Goal: Task Accomplishment & Management: Complete application form

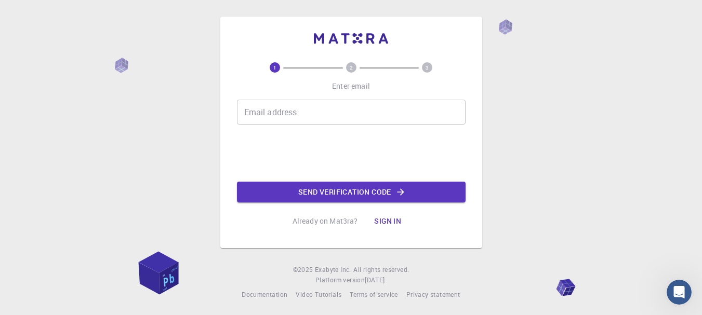
click at [348, 109] on input "Email address" at bounding box center [351, 112] width 228 height 25
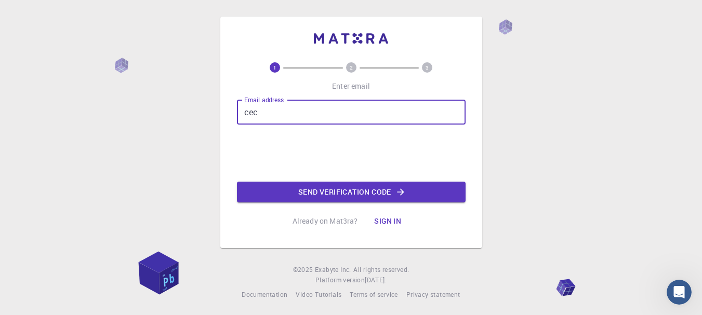
type input "[EMAIL_ADDRESS][DOMAIN_NAME]"
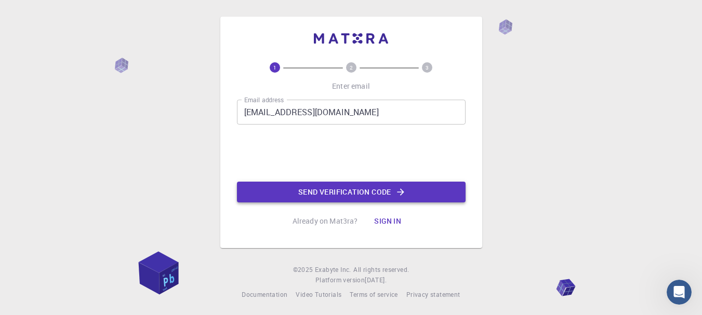
click at [349, 190] on button "Send verification code" at bounding box center [351, 192] width 228 height 21
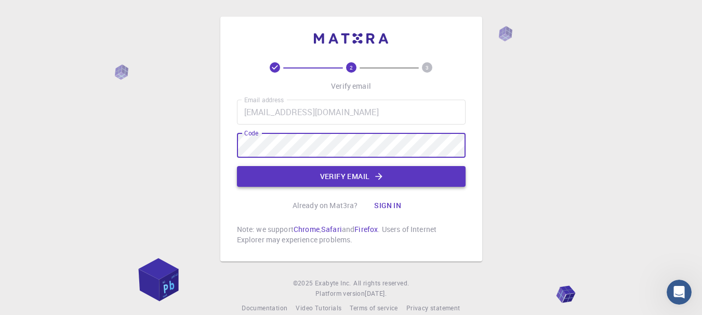
click at [358, 177] on button "Verify email" at bounding box center [351, 176] width 228 height 21
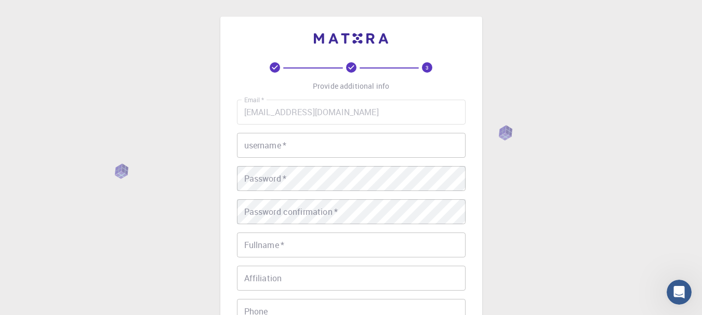
click at [338, 142] on input "username   *" at bounding box center [351, 145] width 228 height 25
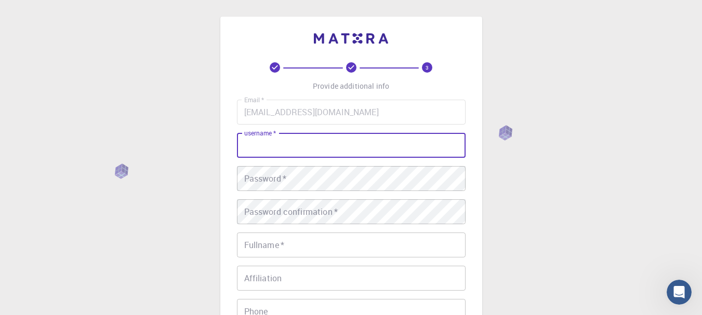
click at [342, 136] on input "username   *" at bounding box center [351, 145] width 228 height 25
type input "[PERSON_NAME]"
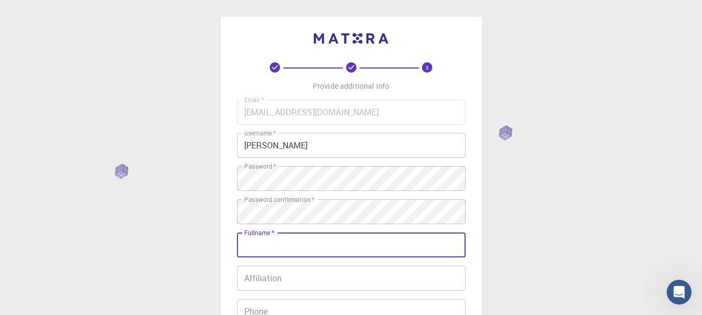
click at [327, 251] on input "Fullname   *" at bounding box center [351, 245] width 228 height 25
type input "[PERSON_NAME]"
type input "08755801259"
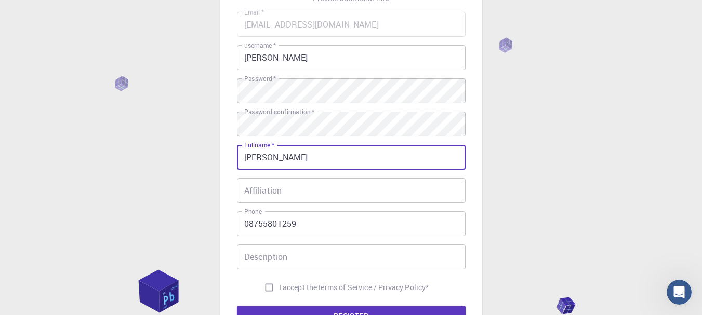
scroll to position [97, 0]
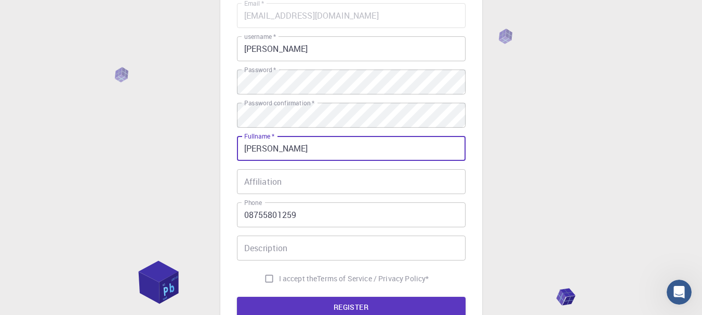
click at [308, 185] on input "Affiliation" at bounding box center [351, 181] width 228 height 25
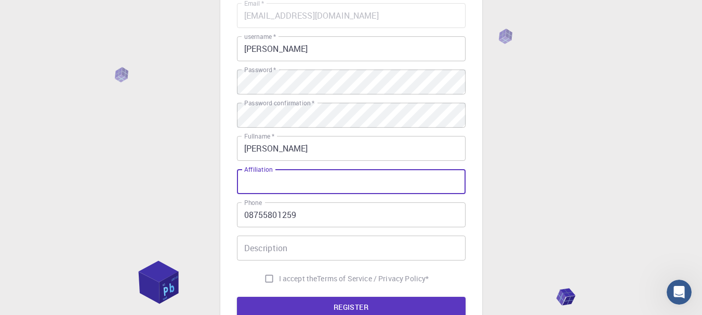
click at [308, 185] on input "Affiliation" at bounding box center [351, 181] width 228 height 25
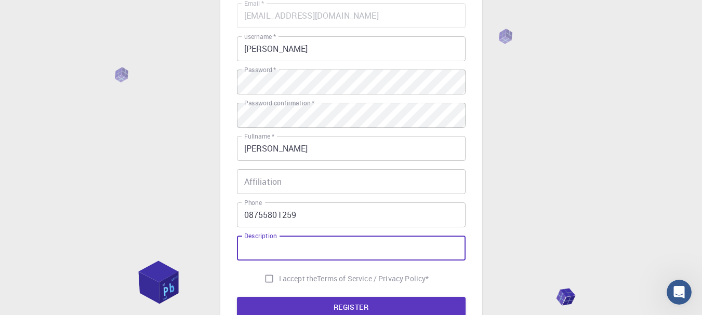
click at [284, 248] on input "Description" at bounding box center [351, 248] width 228 height 25
click at [287, 191] on input "Affiliation" at bounding box center [351, 181] width 228 height 25
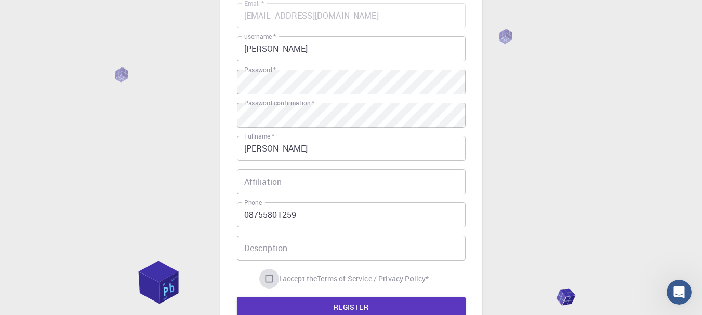
click at [264, 279] on input "I accept the Terms of Service / Privacy Policy *" at bounding box center [269, 279] width 20 height 20
checkbox input "true"
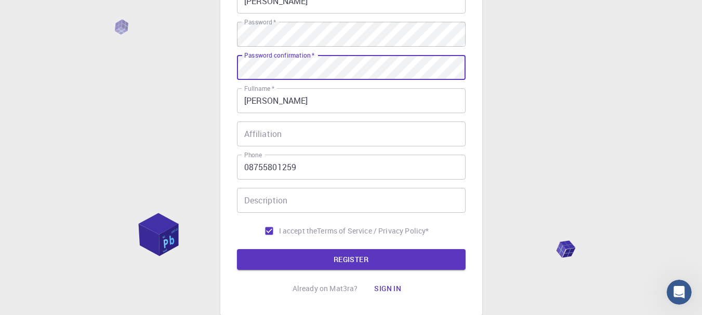
scroll to position [165, 0]
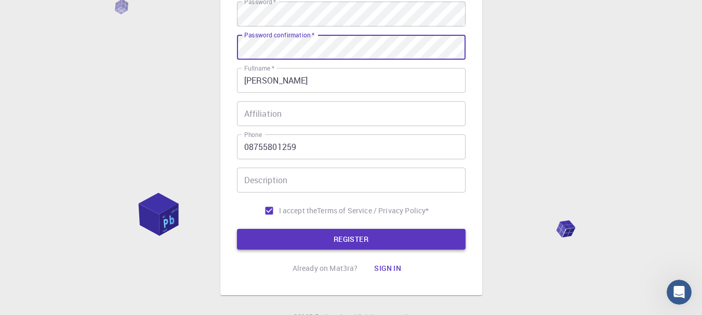
click at [327, 233] on button "REGISTER" at bounding box center [351, 239] width 228 height 21
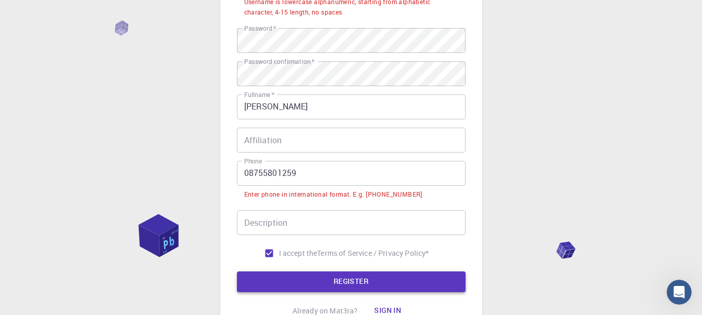
scroll to position [191, 0]
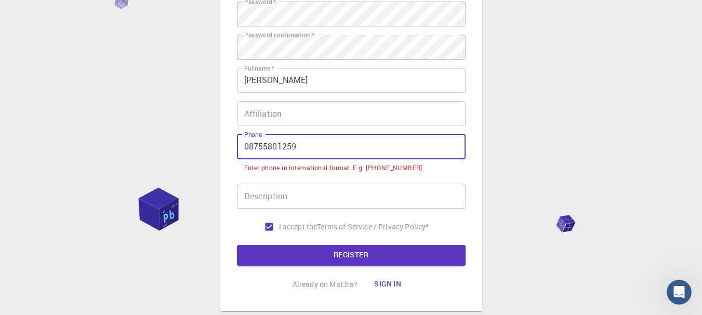
click at [249, 149] on input "08755801259" at bounding box center [351, 146] width 228 height 25
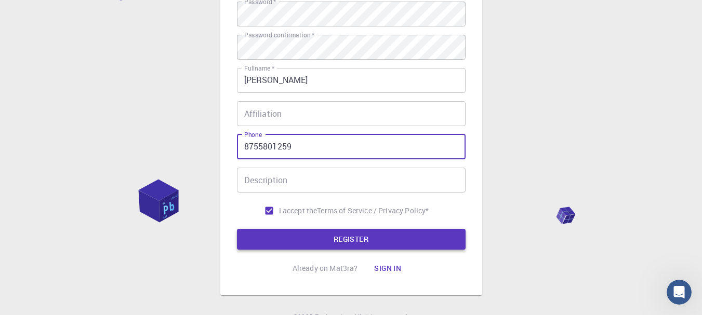
type input "8755801259"
click at [344, 238] on button "REGISTER" at bounding box center [351, 239] width 228 height 21
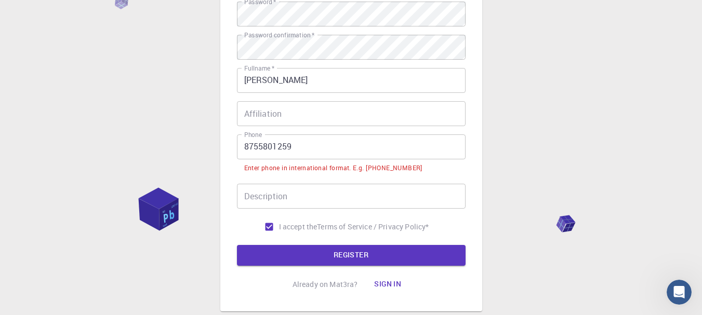
click at [303, 204] on input "Description" at bounding box center [351, 196] width 228 height 25
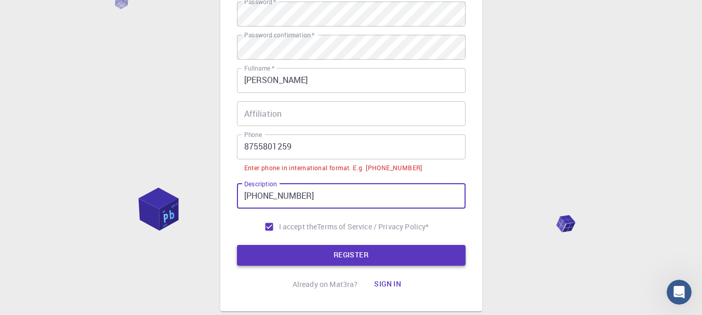
type input "[PHONE_NUMBER]"
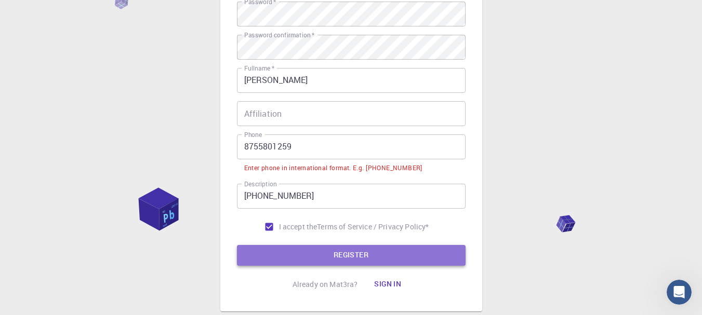
click at [316, 250] on button "REGISTER" at bounding box center [351, 255] width 228 height 21
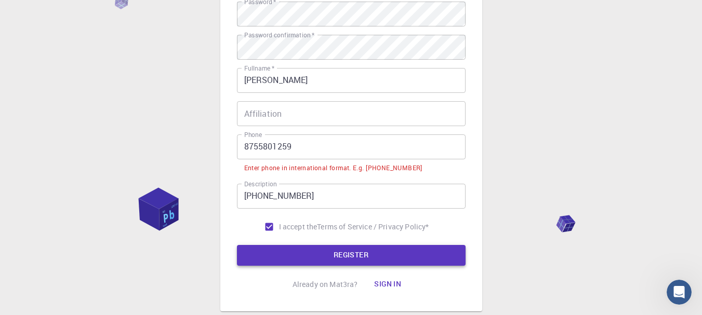
click at [331, 251] on button "REGISTER" at bounding box center [351, 255] width 228 height 21
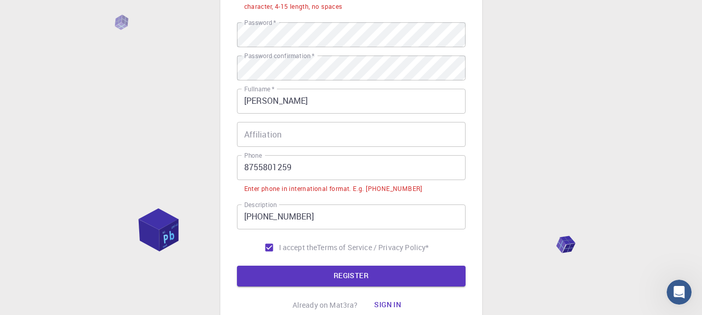
scroll to position [163, 0]
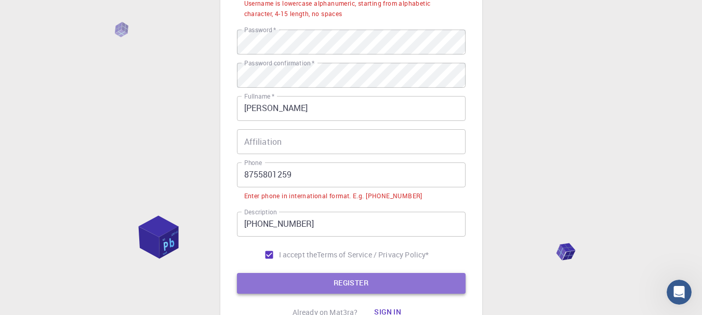
click at [355, 278] on button "REGISTER" at bounding box center [351, 283] width 228 height 21
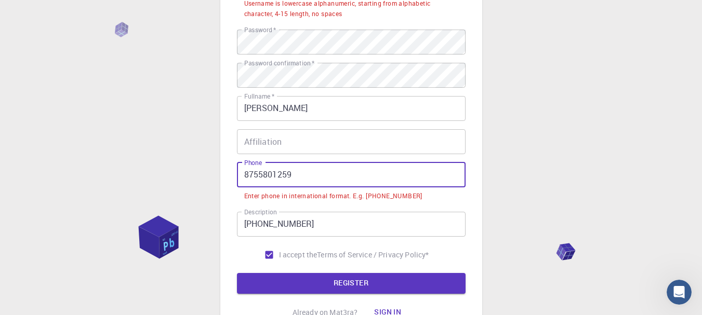
click at [243, 178] on input "8755801259" at bounding box center [351, 175] width 228 height 25
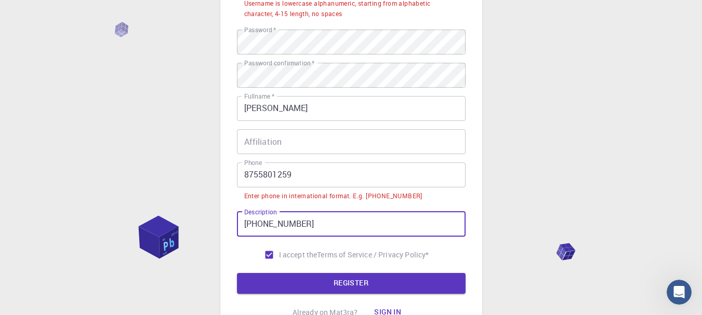
click at [262, 232] on input "[PHONE_NUMBER]" at bounding box center [351, 224] width 228 height 25
click at [311, 226] on input "[PHONE_NUMBER]" at bounding box center [351, 224] width 228 height 25
click at [295, 171] on input "8755801259" at bounding box center [351, 175] width 228 height 25
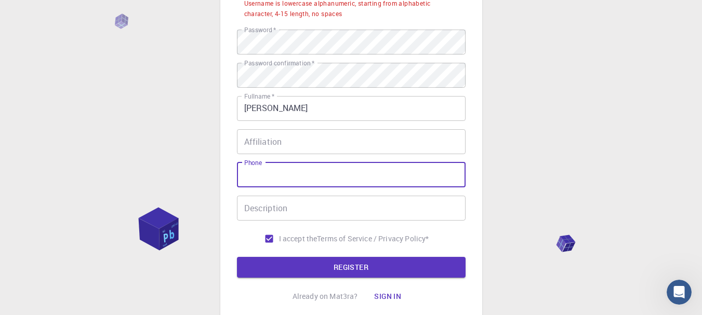
paste input "[PHONE_NUMBER]"
type input "[PHONE_NUMBER]"
click at [325, 267] on button "REGISTER" at bounding box center [351, 267] width 228 height 21
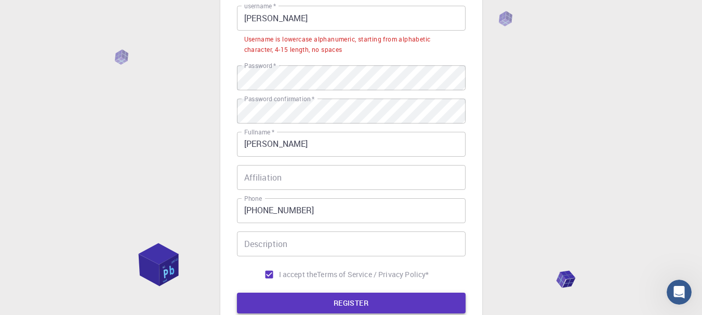
scroll to position [117, 0]
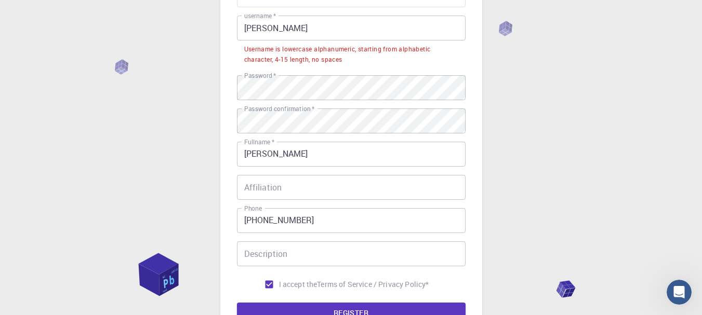
click at [547, 156] on div "3 Provide additional info Email   * [EMAIL_ADDRESS][DOMAIN_NAME] Email   * user…" at bounding box center [351, 160] width 702 height 555
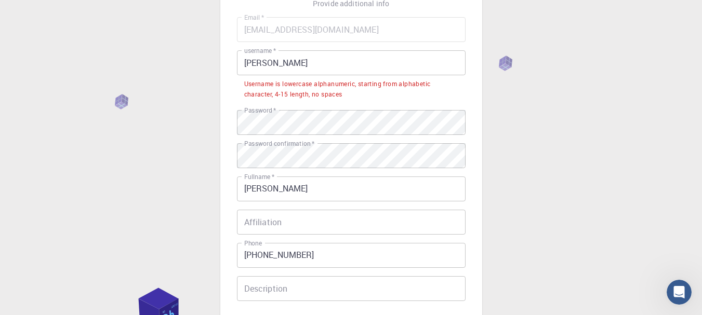
scroll to position [69, 0]
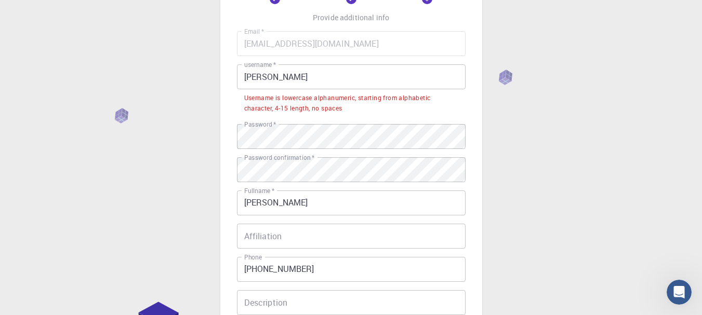
click at [272, 79] on input "[PERSON_NAME]" at bounding box center [351, 76] width 228 height 25
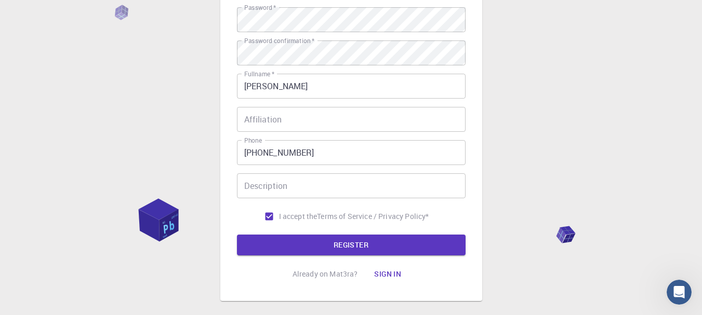
scroll to position [178, 0]
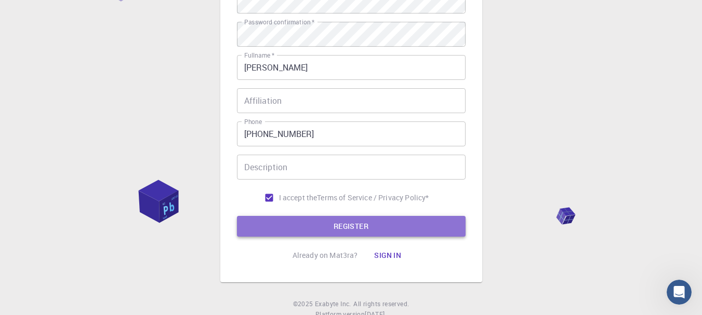
click at [338, 220] on button "REGISTER" at bounding box center [351, 226] width 228 height 21
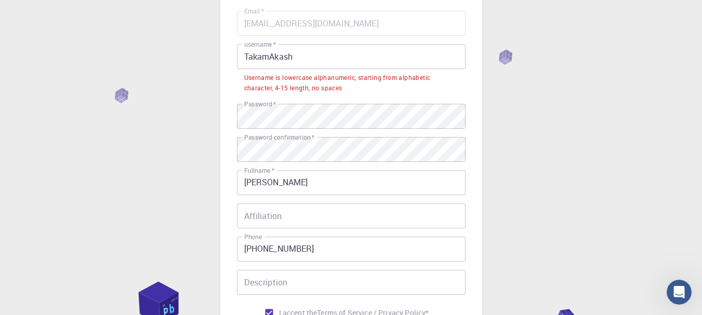
scroll to position [58, 0]
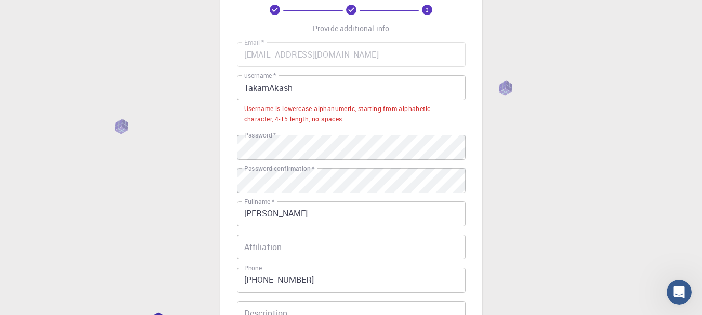
click at [303, 96] on input "TakamAkash" at bounding box center [351, 87] width 228 height 25
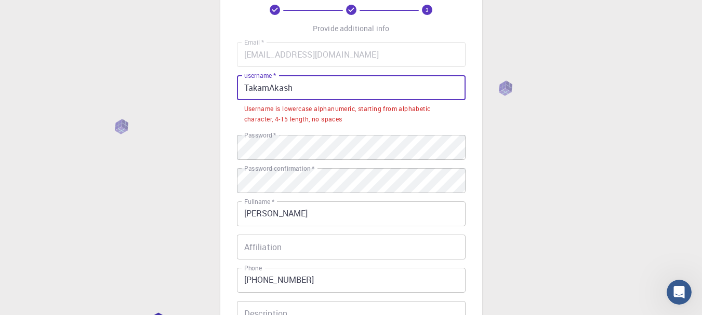
click at [246, 89] on input "TakamAkash" at bounding box center [351, 87] width 228 height 25
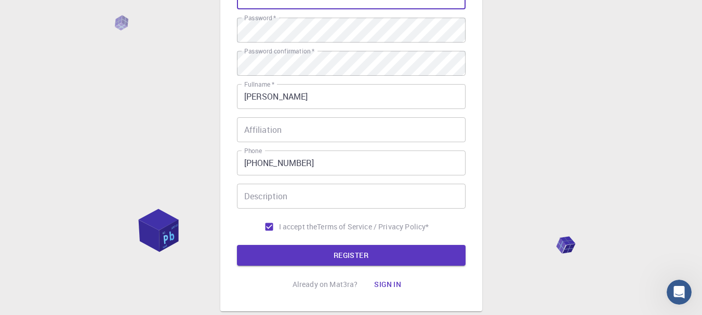
scroll to position [160, 0]
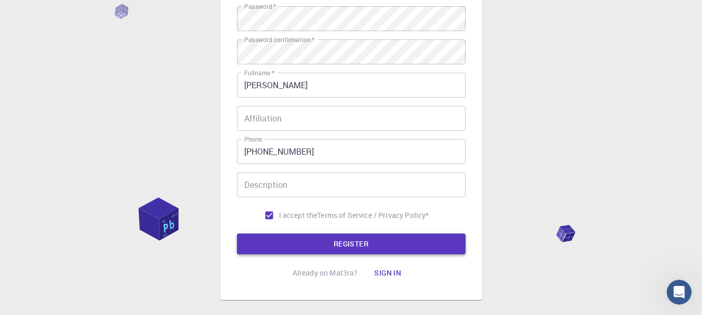
click at [322, 234] on button "REGISTER" at bounding box center [351, 244] width 228 height 21
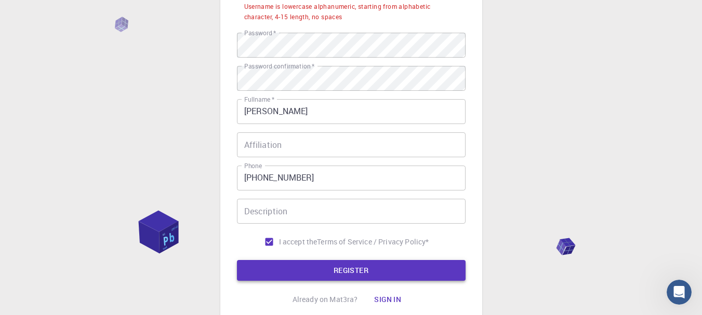
scroll to position [186, 0]
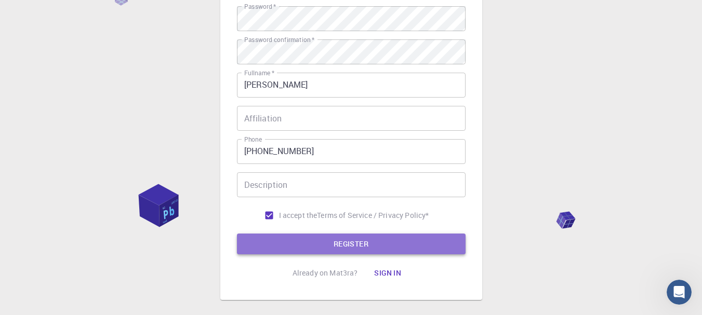
click at [333, 242] on button "REGISTER" at bounding box center [351, 244] width 228 height 21
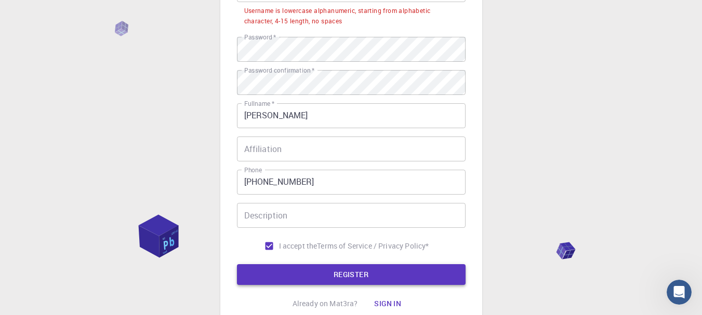
scroll to position [65, 0]
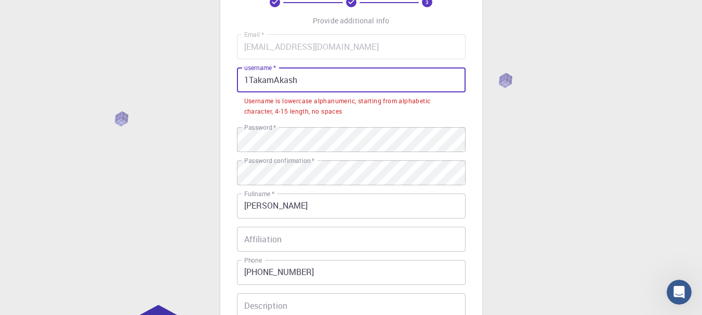
click at [252, 86] on input "1TakamAkash" at bounding box center [351, 80] width 228 height 25
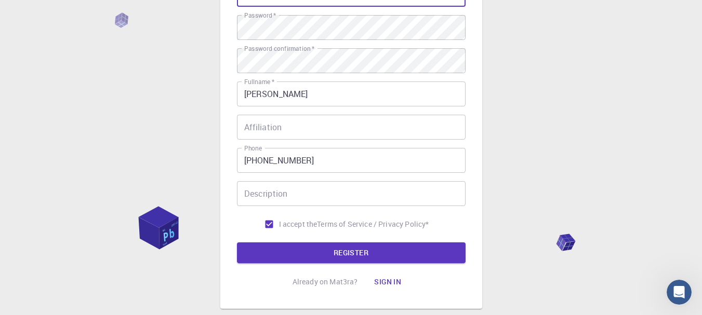
scroll to position [213, 0]
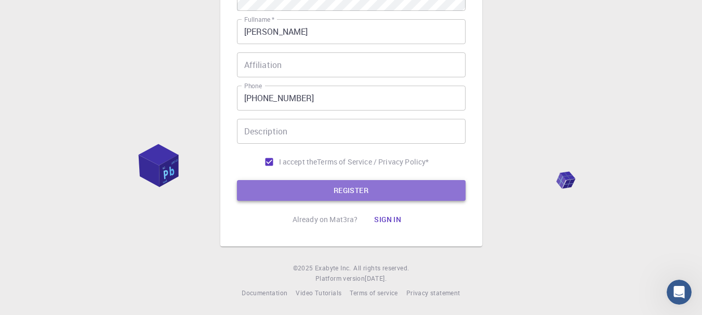
click at [339, 186] on button "REGISTER" at bounding box center [351, 190] width 228 height 21
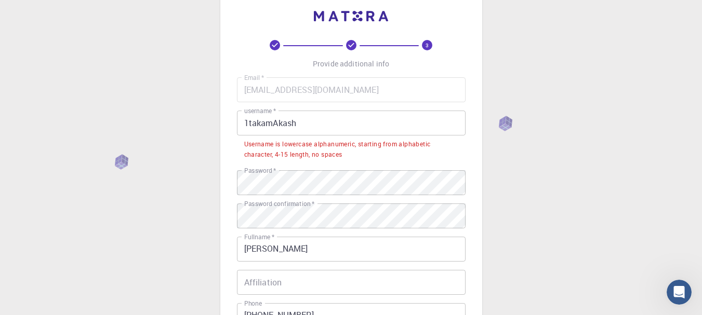
scroll to position [0, 0]
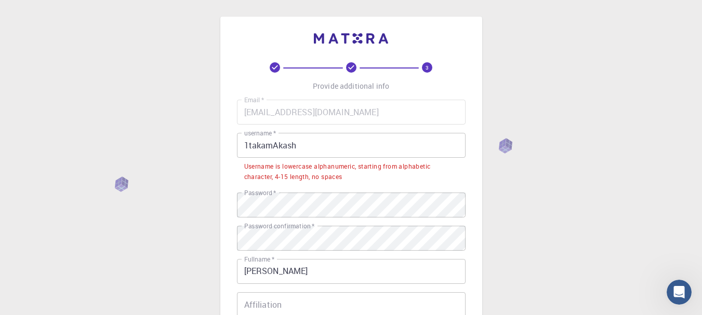
click at [250, 147] on input "1takamAkash" at bounding box center [351, 145] width 228 height 25
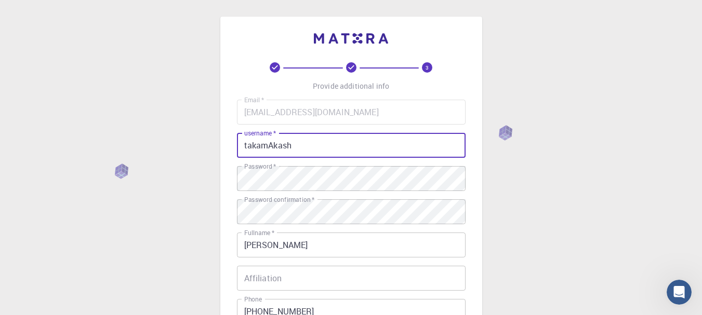
click at [298, 149] on input "takamAkash" at bounding box center [351, 145] width 228 height 25
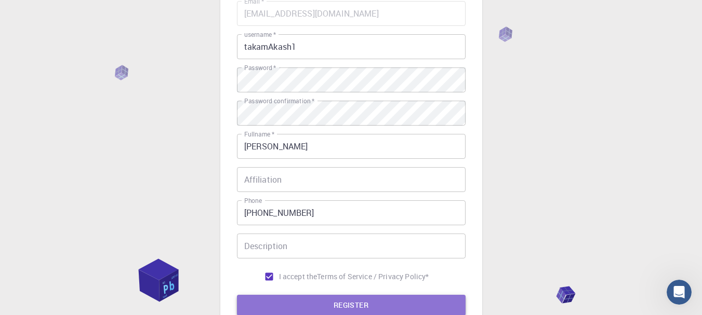
click at [351, 302] on button "REGISTER" at bounding box center [351, 305] width 228 height 21
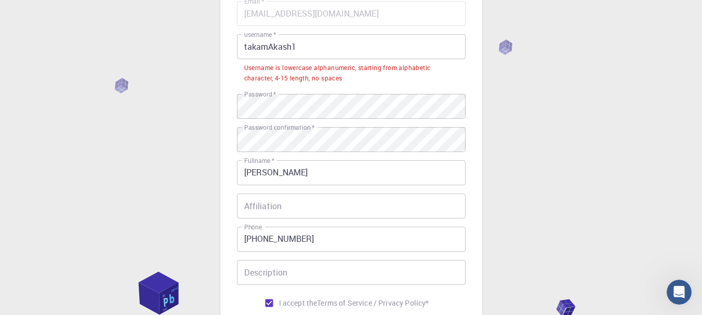
click at [301, 46] on input "takamAkash1" at bounding box center [351, 46] width 228 height 25
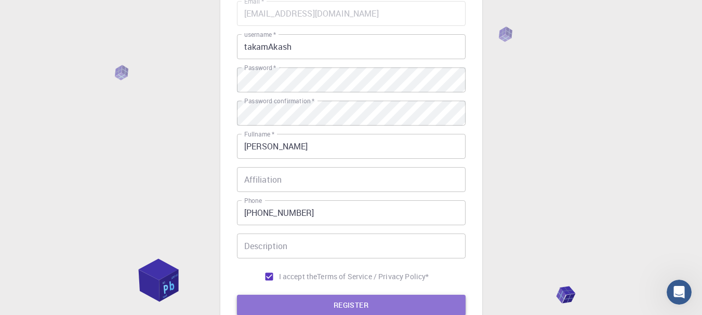
click at [331, 305] on button "REGISTER" at bounding box center [351, 305] width 228 height 21
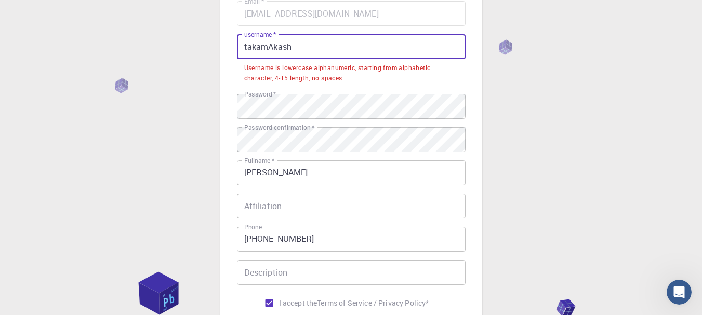
click at [246, 52] on input "takamAkash" at bounding box center [351, 46] width 228 height 25
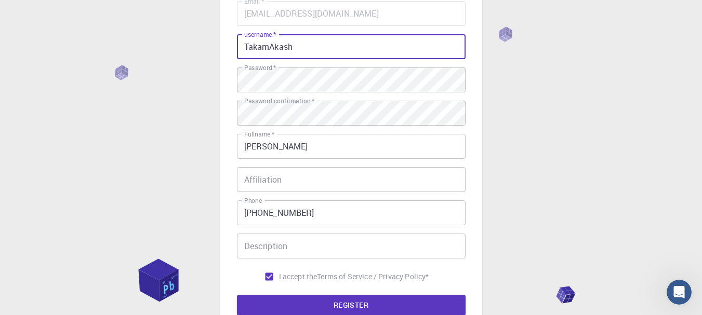
click at [298, 55] on input "TakamAkash" at bounding box center [351, 46] width 228 height 25
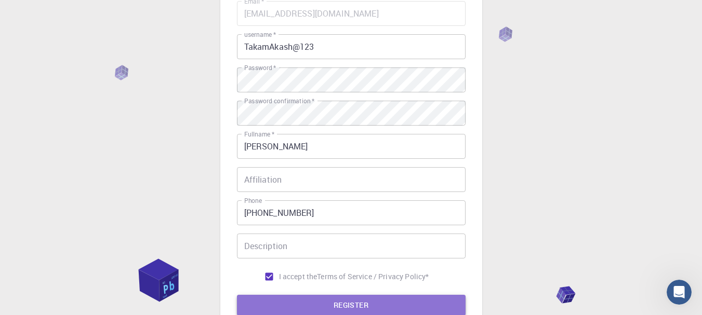
click at [335, 303] on button "REGISTER" at bounding box center [351, 305] width 228 height 21
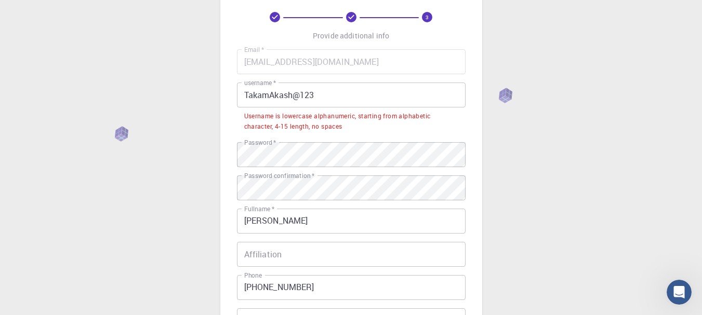
scroll to position [23, 0]
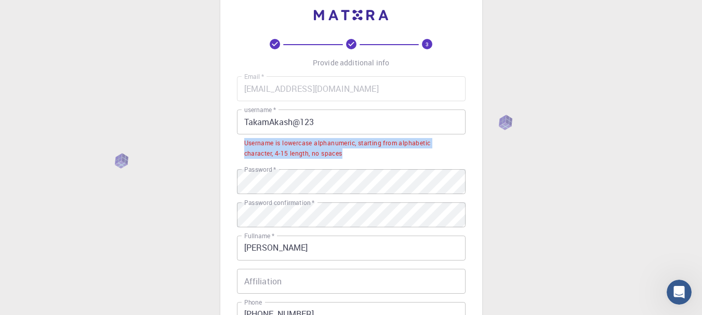
drag, startPoint x: 347, startPoint y: 153, endPoint x: 244, endPoint y: 143, distance: 103.9
click at [244, 143] on div "Username is lowercase alphanumeric, starting from alphabetic character, 4-15 le…" at bounding box center [351, 148] width 214 height 21
copy div "Username is lowercase alphanumeric, starting from alphabetic character, 4-15 le…"
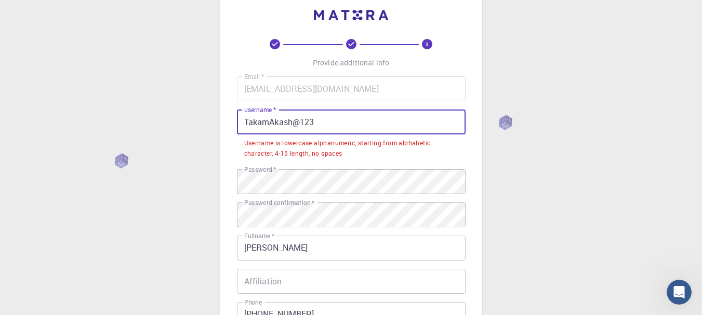
click at [275, 122] on input "TakamAkash@123" at bounding box center [351, 122] width 228 height 25
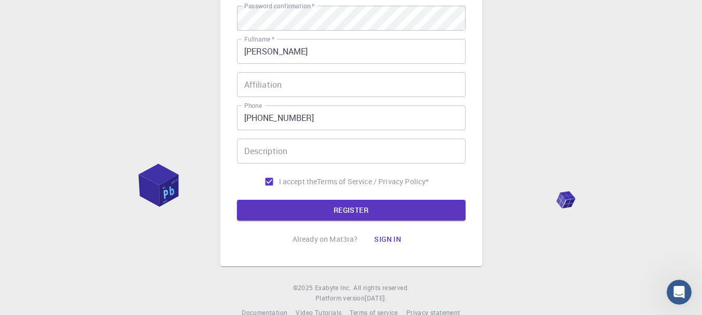
scroll to position [213, 0]
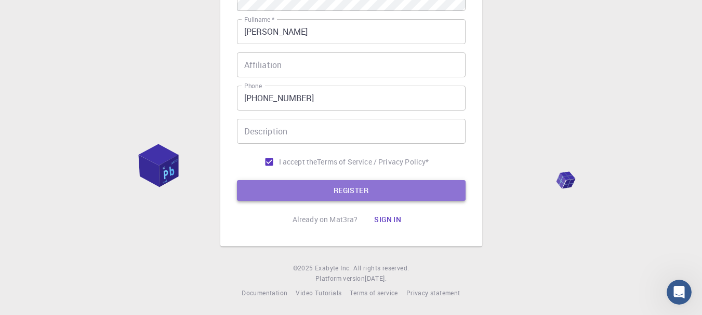
click at [324, 184] on button "REGISTER" at bounding box center [351, 190] width 228 height 21
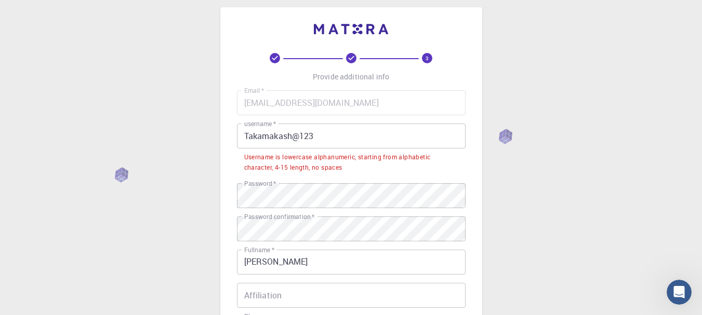
scroll to position [0, 0]
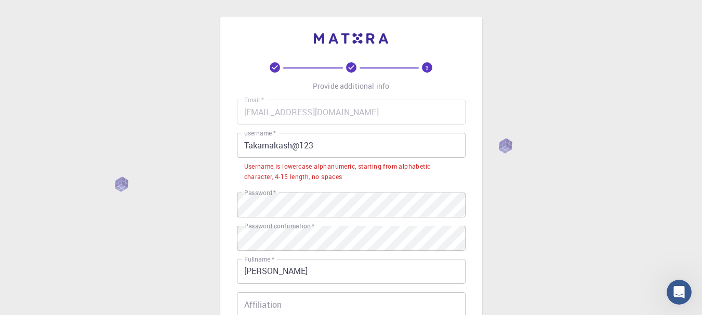
click at [317, 152] on input "Takamakash@123" at bounding box center [351, 145] width 228 height 25
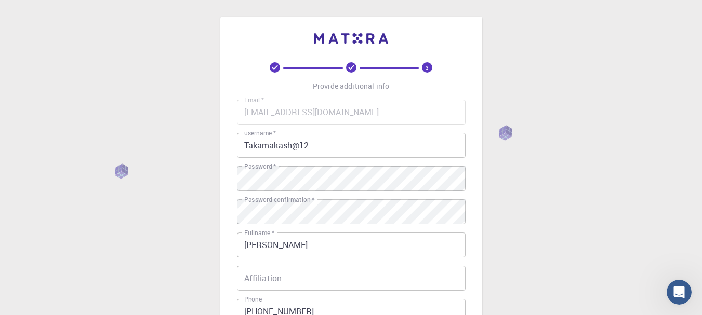
click at [506, 139] on div "3 Provide additional info Email   * [EMAIL_ADDRESS][DOMAIN_NAME] Email   * user…" at bounding box center [351, 264] width 702 height 529
click at [506, 134] on div "3 Provide additional info Email   * [EMAIL_ADDRESS][DOMAIN_NAME] Email   * user…" at bounding box center [351, 264] width 702 height 529
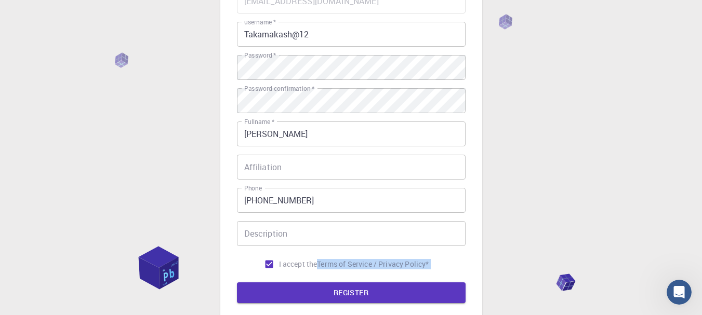
scroll to position [134, 0]
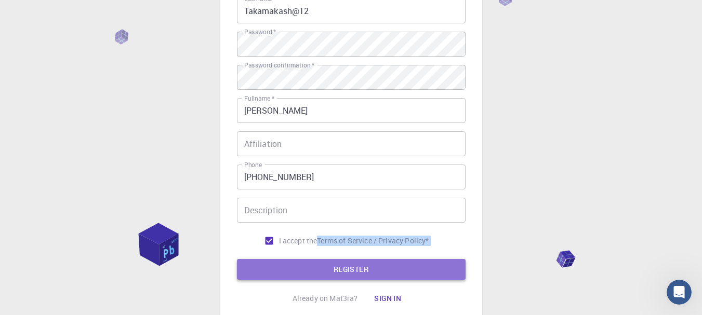
click at [379, 266] on button "REGISTER" at bounding box center [351, 269] width 228 height 21
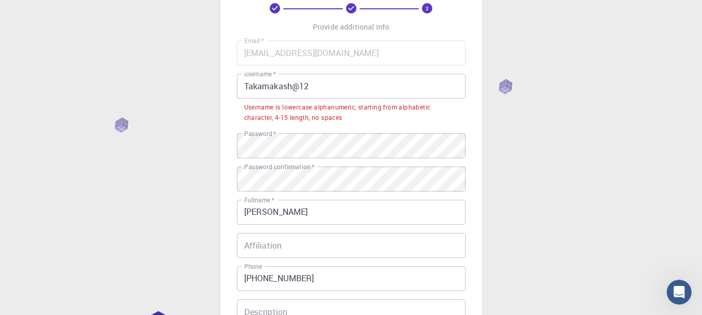
scroll to position [53, 0]
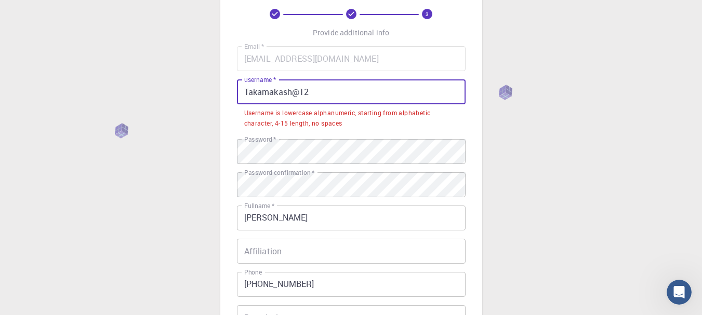
drag, startPoint x: 292, startPoint y: 93, endPoint x: 259, endPoint y: 95, distance: 33.3
click at [259, 95] on input "Takamakash@12" at bounding box center [351, 91] width 228 height 25
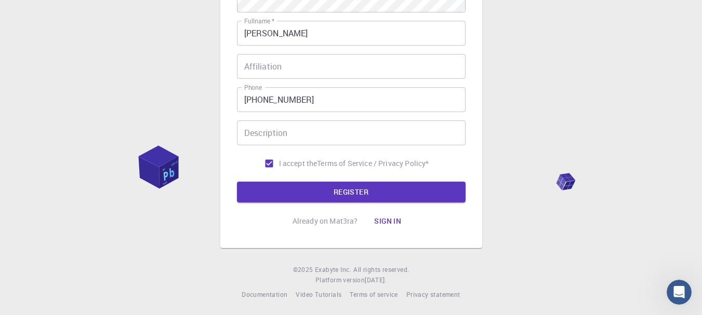
scroll to position [213, 0]
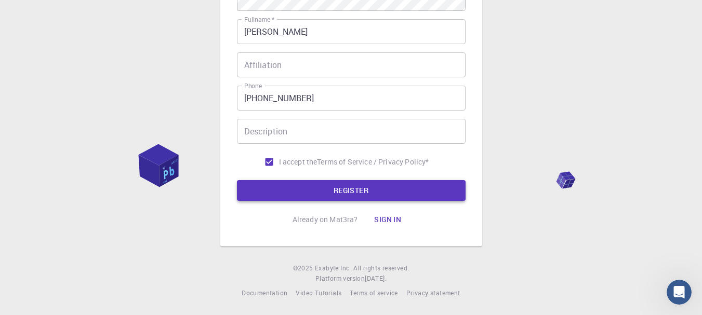
click at [298, 186] on button "REGISTER" at bounding box center [351, 190] width 228 height 21
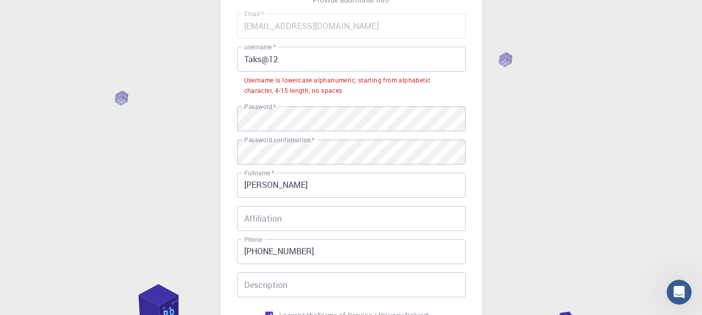
scroll to position [52, 0]
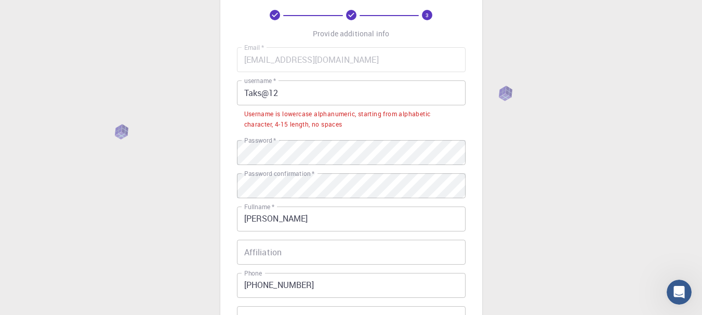
click at [285, 103] on input "Taks@12" at bounding box center [351, 92] width 228 height 25
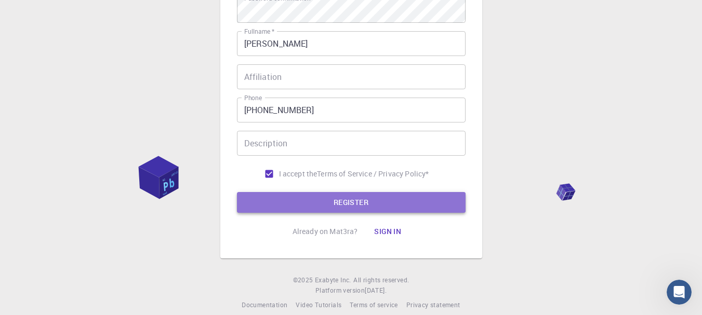
click at [299, 196] on button "REGISTER" at bounding box center [351, 202] width 228 height 21
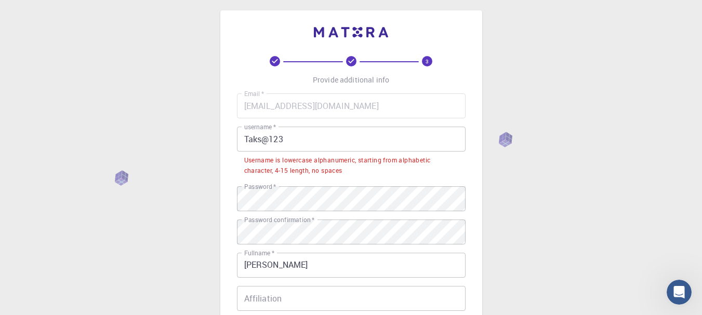
scroll to position [0, 0]
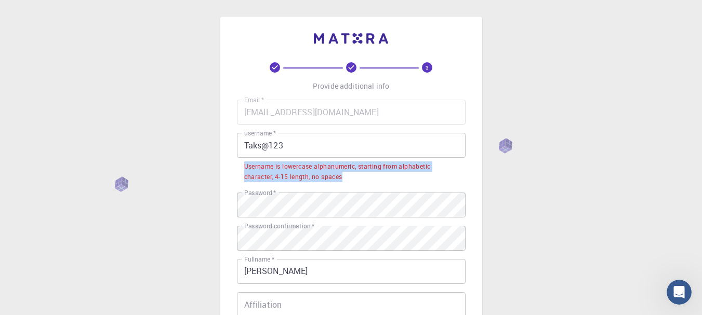
drag, startPoint x: 345, startPoint y: 179, endPoint x: 244, endPoint y: 167, distance: 102.0
click at [244, 167] on div "Username is lowercase alphanumeric, starting from alphabetic character, 4-15 le…" at bounding box center [351, 171] width 214 height 21
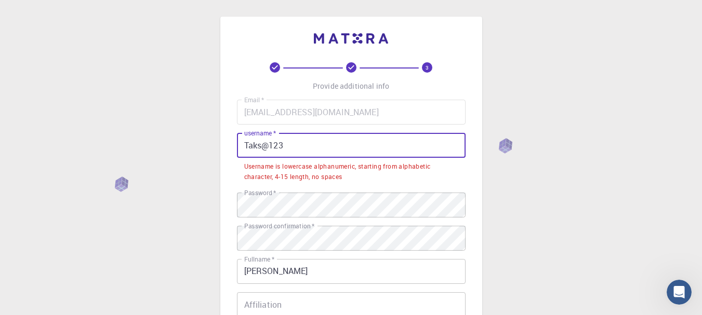
click at [269, 146] on input "Taks@123" at bounding box center [351, 145] width 228 height 25
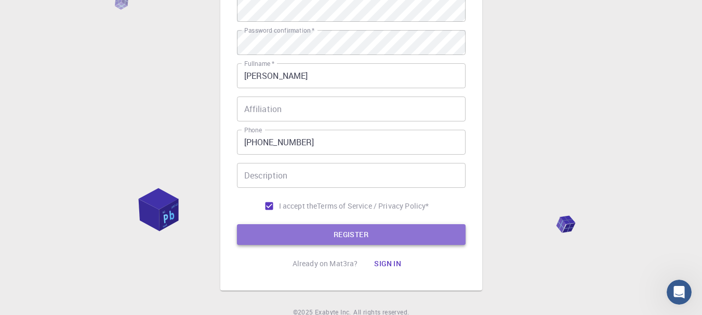
click at [312, 240] on button "REGISTER" at bounding box center [351, 234] width 228 height 21
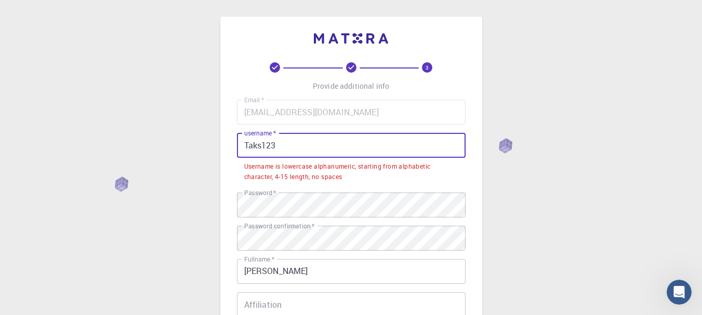
click at [280, 147] on input "Taks123" at bounding box center [351, 145] width 228 height 25
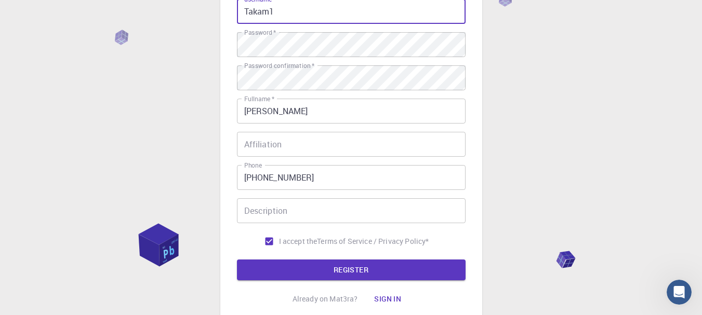
scroll to position [134, 0]
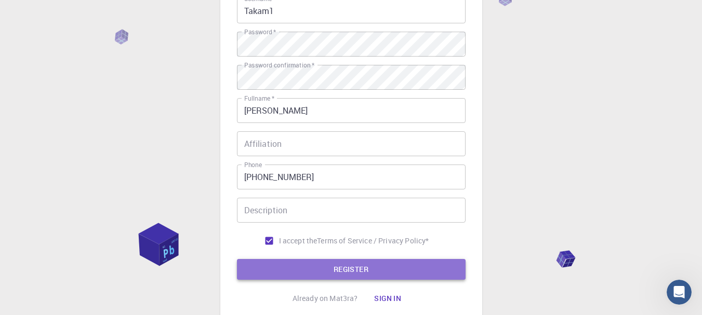
click at [321, 274] on button "REGISTER" at bounding box center [351, 269] width 228 height 21
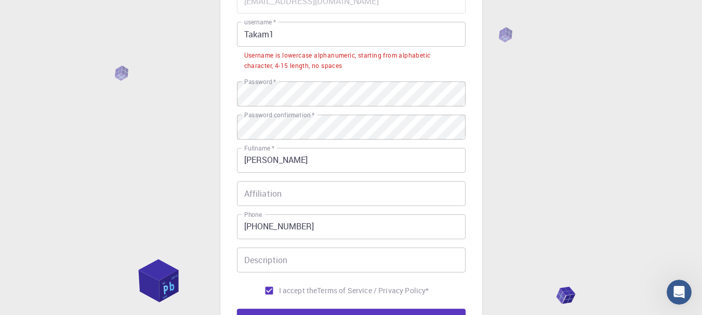
scroll to position [108, 0]
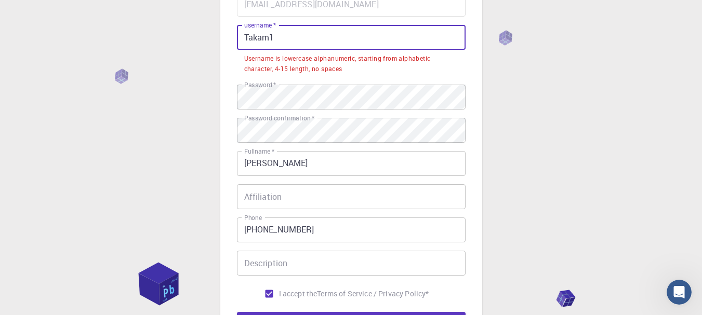
click at [248, 39] on input "Takam1" at bounding box center [351, 37] width 228 height 25
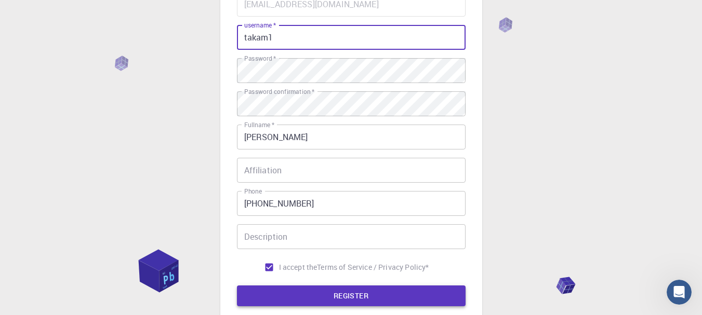
type input "takam1"
click at [352, 294] on button "REGISTER" at bounding box center [351, 296] width 228 height 21
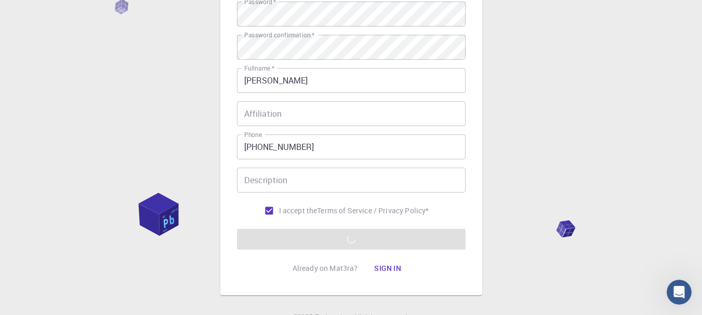
scroll to position [181, 0]
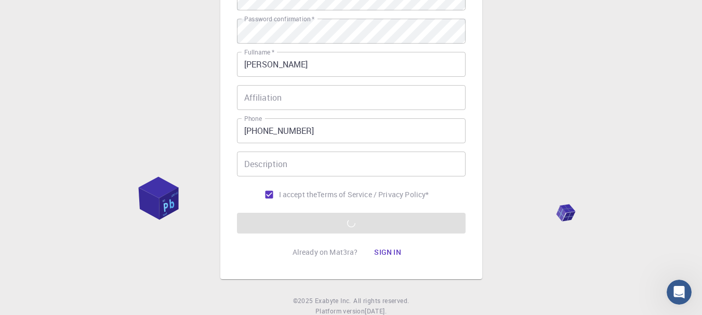
click at [356, 224] on form "Email   * [EMAIL_ADDRESS][DOMAIN_NAME] Email   * username   * takam1 username  …" at bounding box center [351, 76] width 228 height 315
